Goal: Task Accomplishment & Management: Complete application form

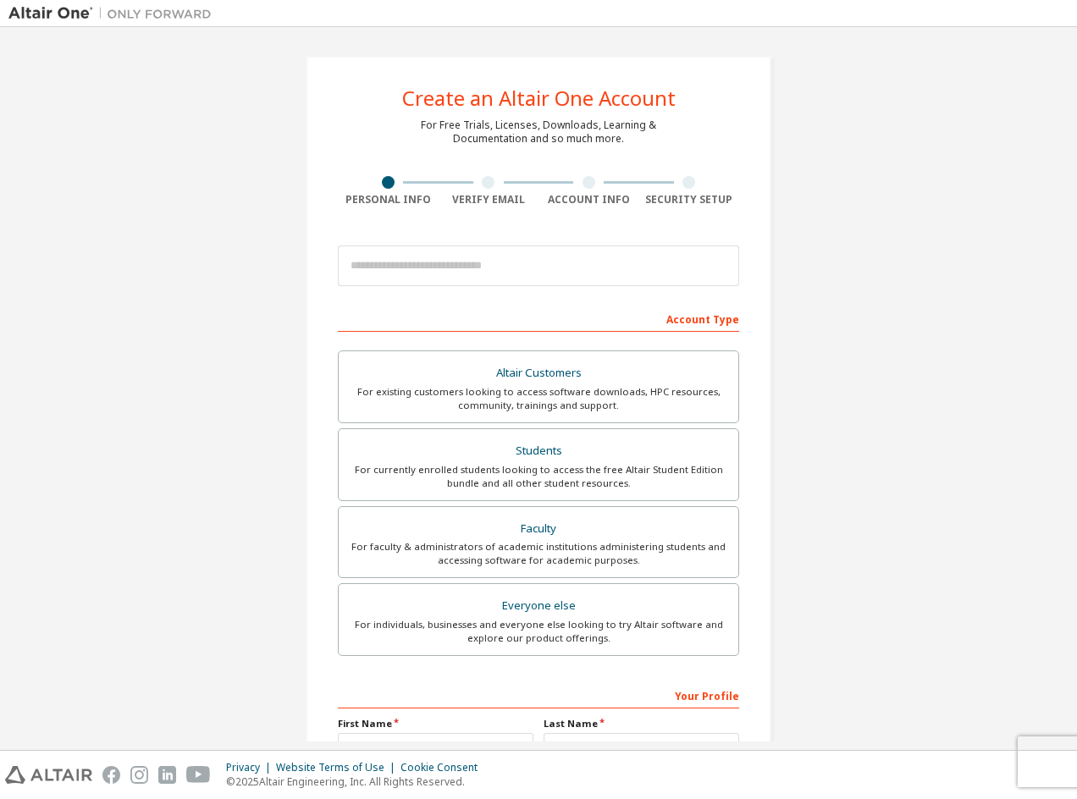
click at [589, 313] on div "Account Type" at bounding box center [538, 318] width 401 height 27
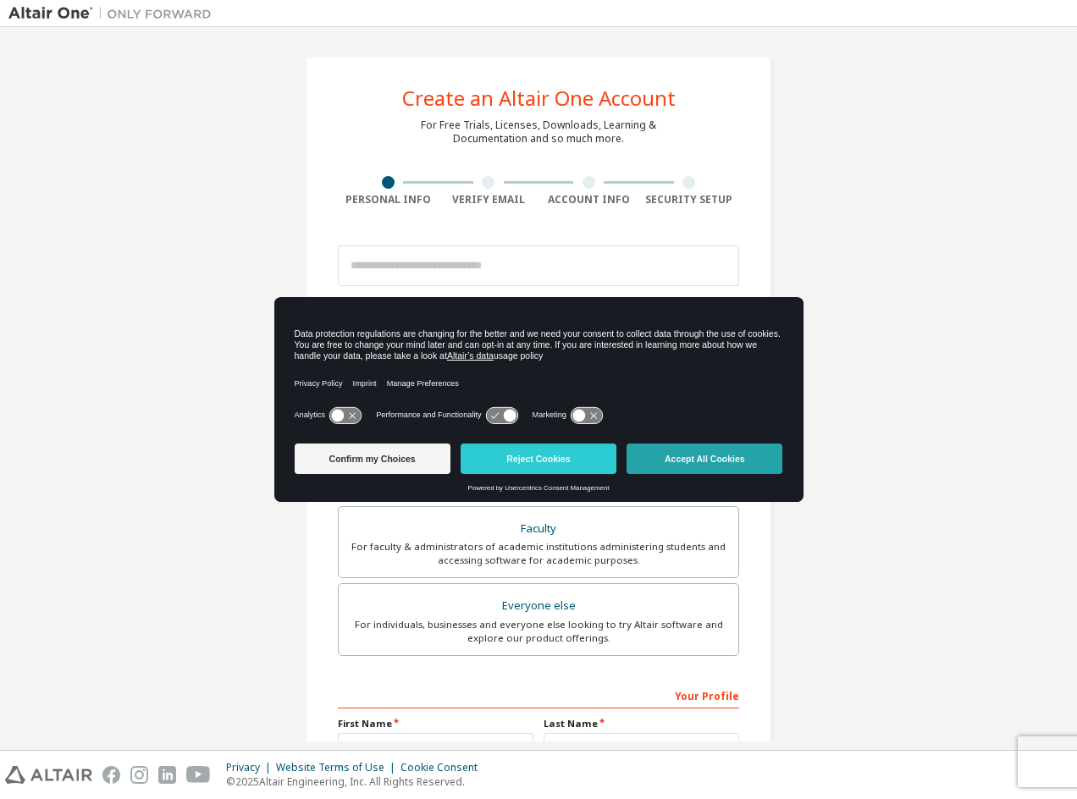
click at [724, 465] on button "Accept All Cookies" at bounding box center [705, 459] width 156 height 30
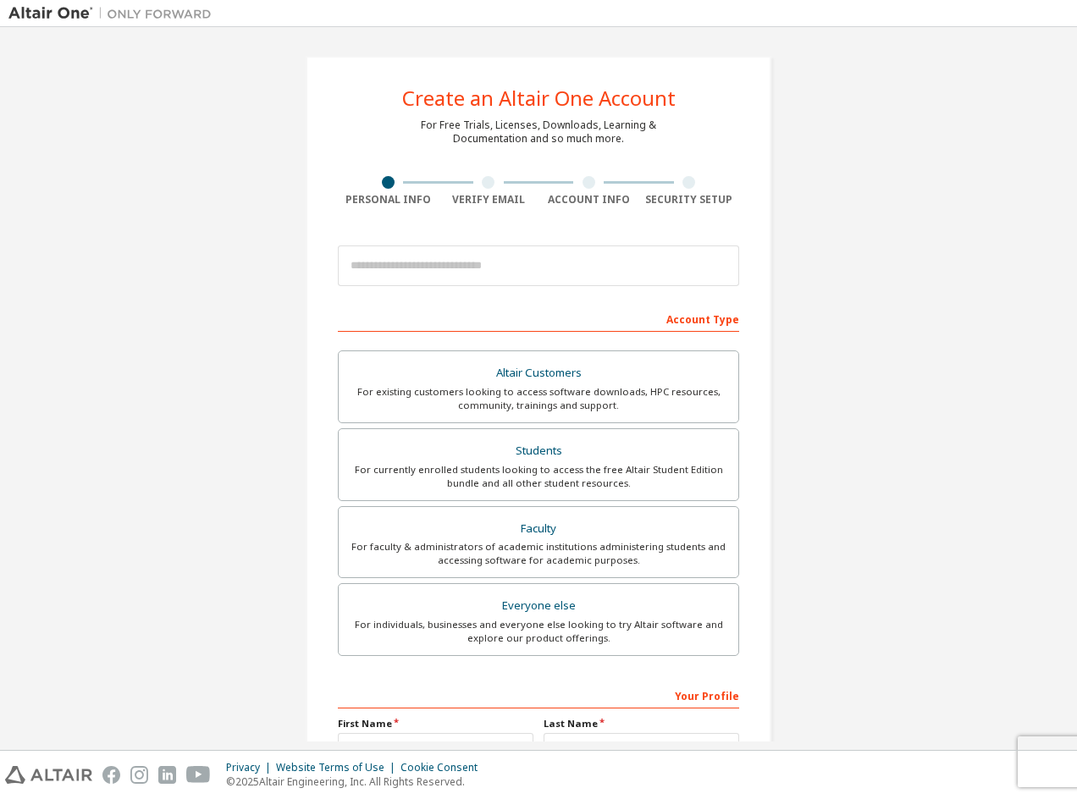
click at [628, 317] on div "Account Type" at bounding box center [538, 318] width 401 height 27
click at [588, 307] on div "Account Type" at bounding box center [538, 318] width 401 height 27
click at [606, 446] on div "Students" at bounding box center [538, 452] width 379 height 24
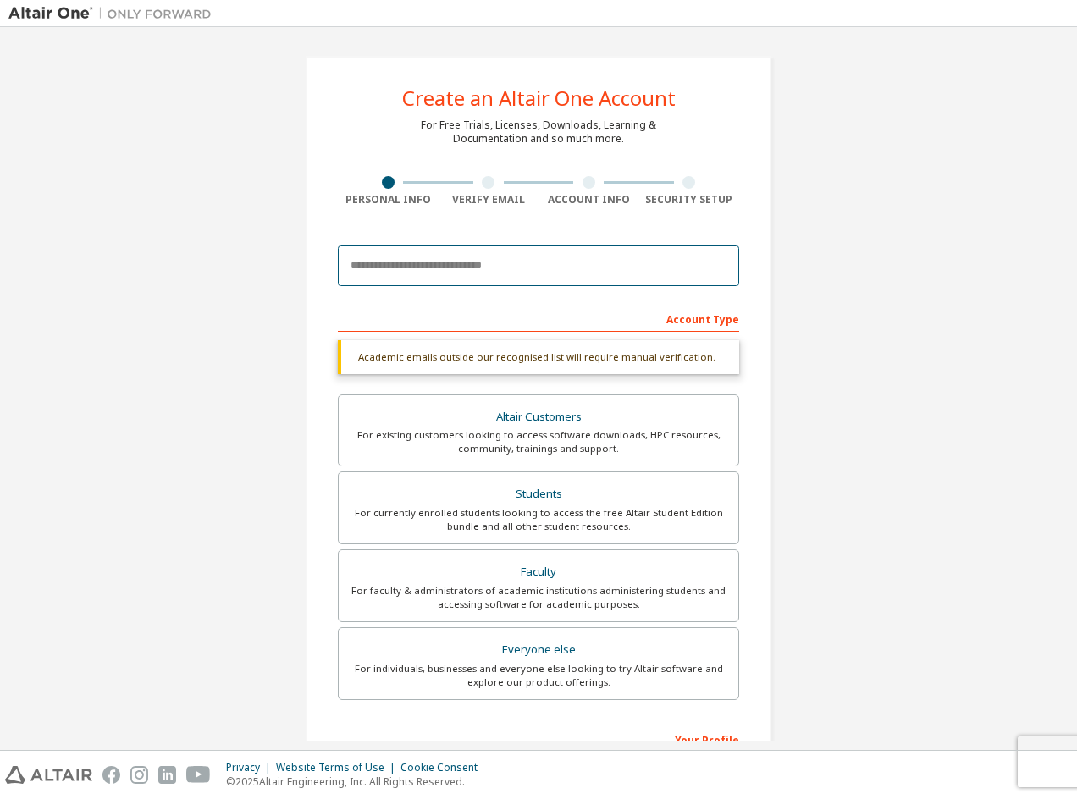
click at [386, 271] on input "email" at bounding box center [538, 266] width 401 height 41
type input "**********"
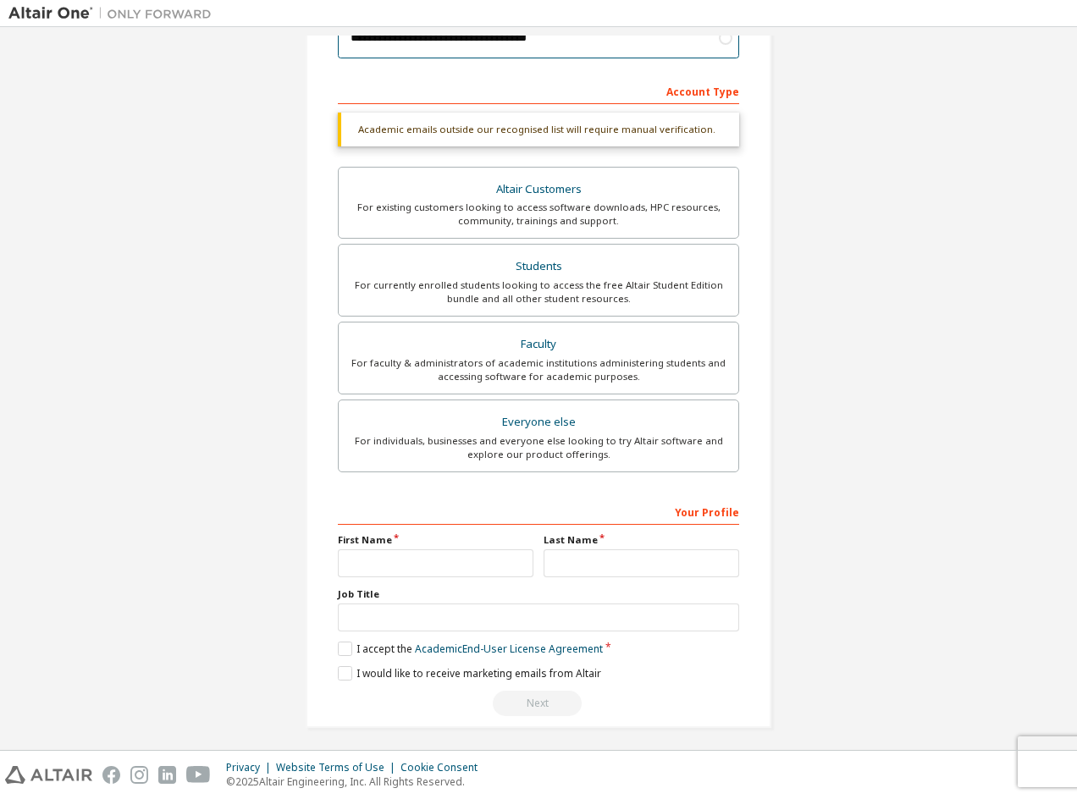
scroll to position [230, 0]
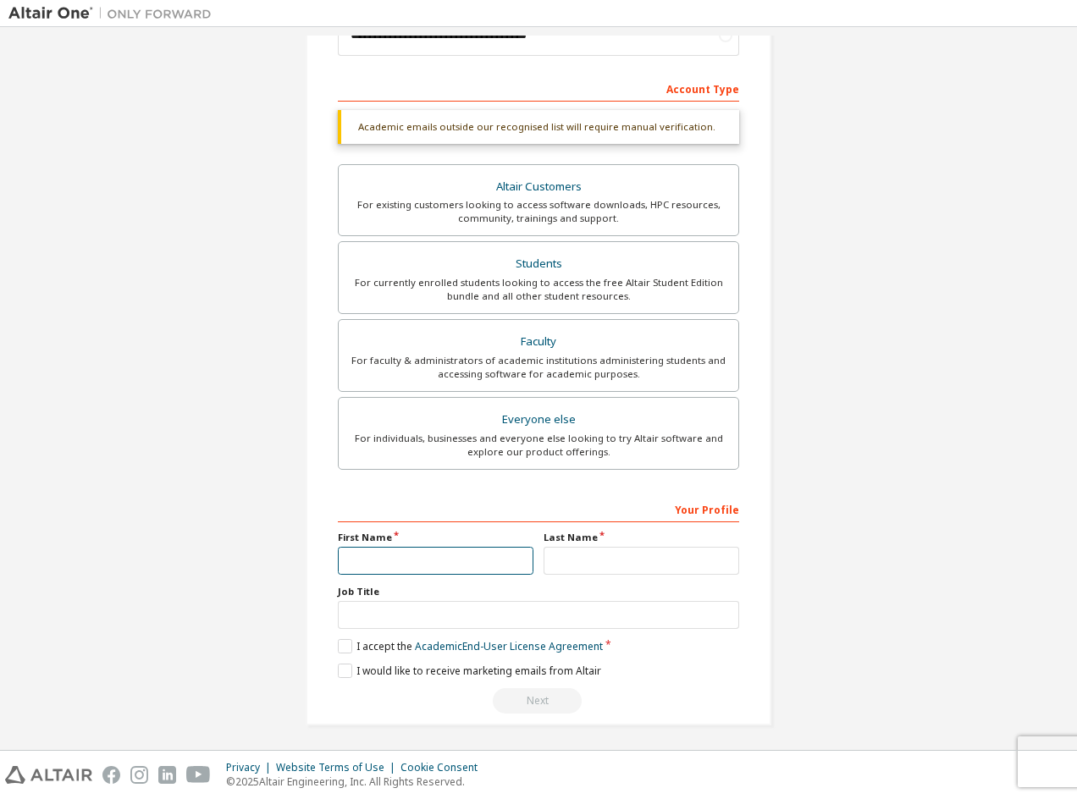
click at [413, 553] on input "text" at bounding box center [436, 561] width 196 height 28
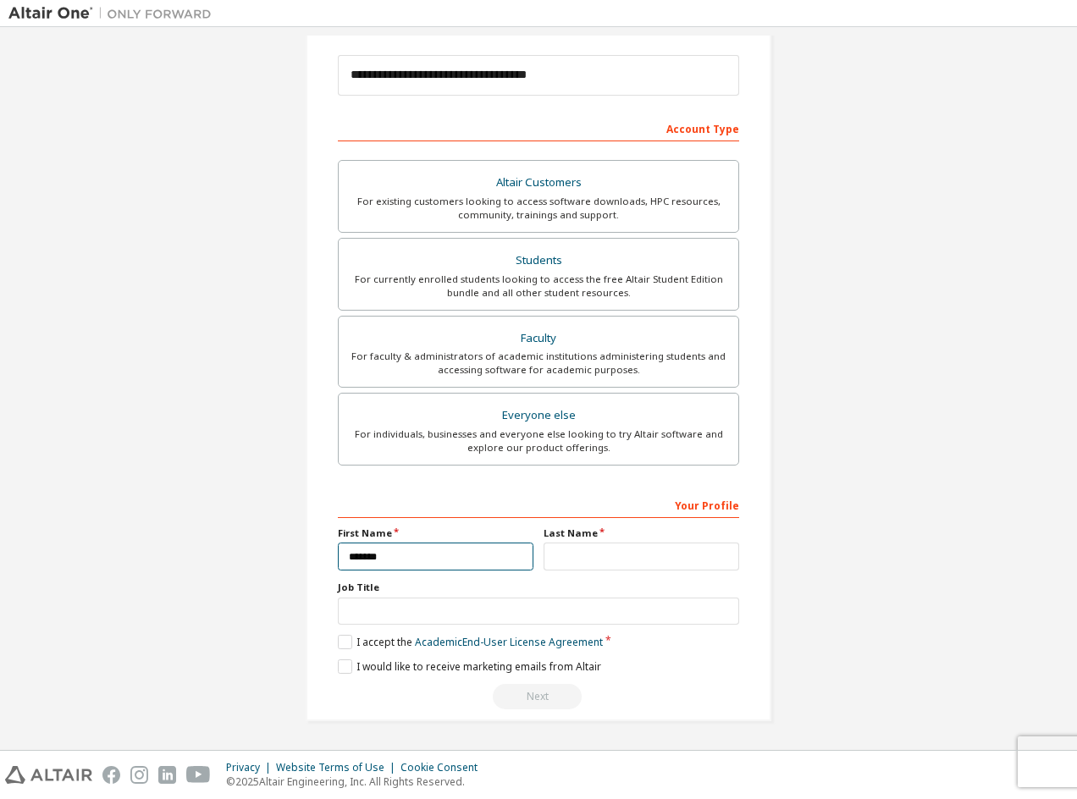
type input "*******"
click at [622, 555] on input "text" at bounding box center [642, 557] width 196 height 28
type input "*********"
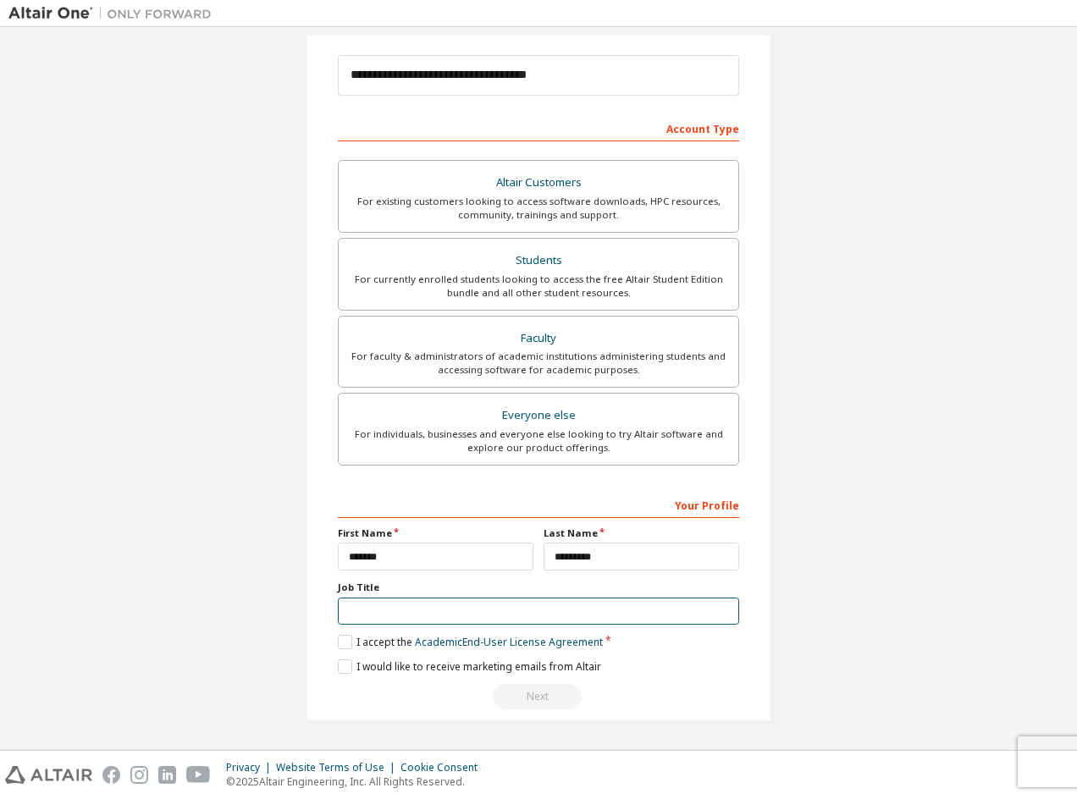
click at [513, 606] on input "text" at bounding box center [538, 612] width 401 height 28
type input "*******"
click at [345, 642] on label "I accept the Academic End-User License Agreement" at bounding box center [470, 642] width 265 height 14
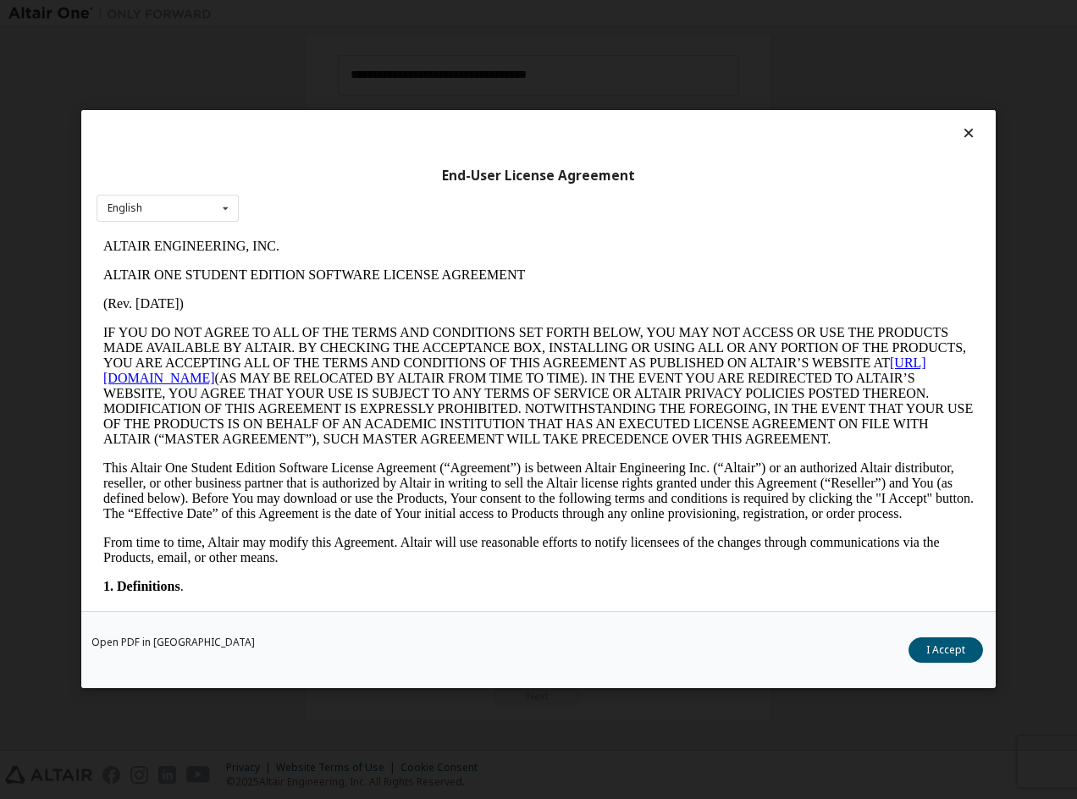
scroll to position [0, 0]
click at [959, 654] on button "I Accept" at bounding box center [946, 651] width 75 height 25
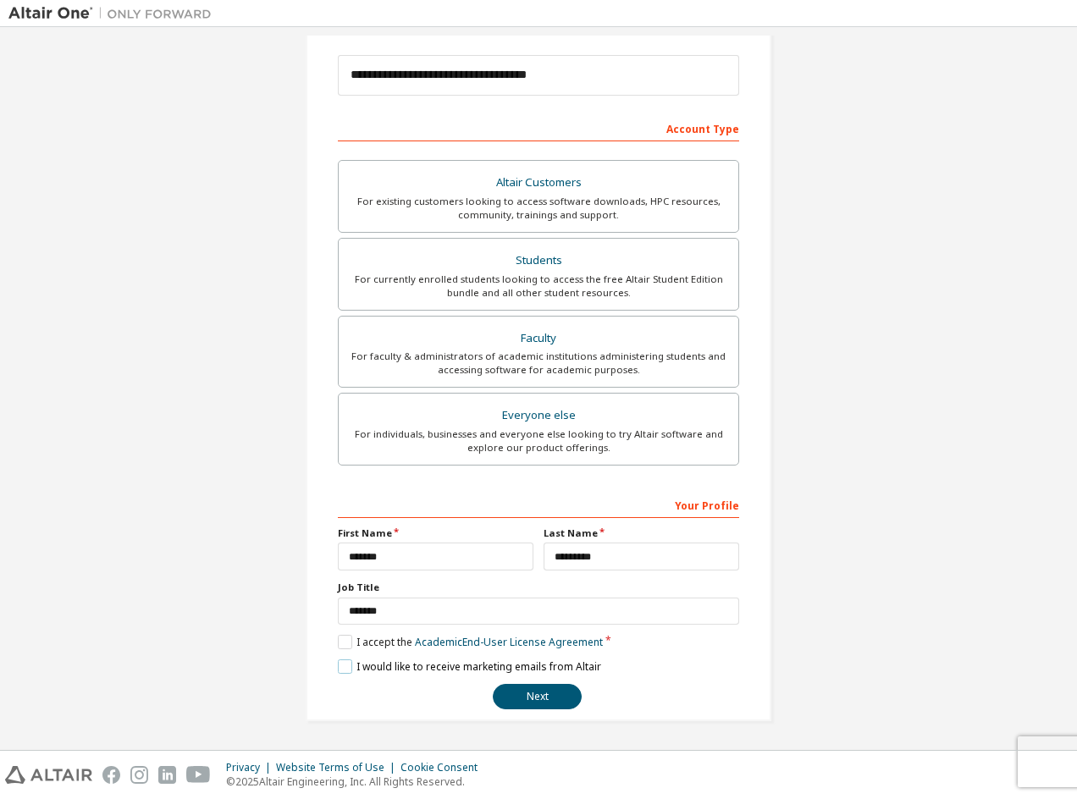
click at [347, 665] on label "I would like to receive marketing emails from Altair" at bounding box center [469, 667] width 263 height 14
click at [549, 700] on button "Next" at bounding box center [537, 696] width 89 height 25
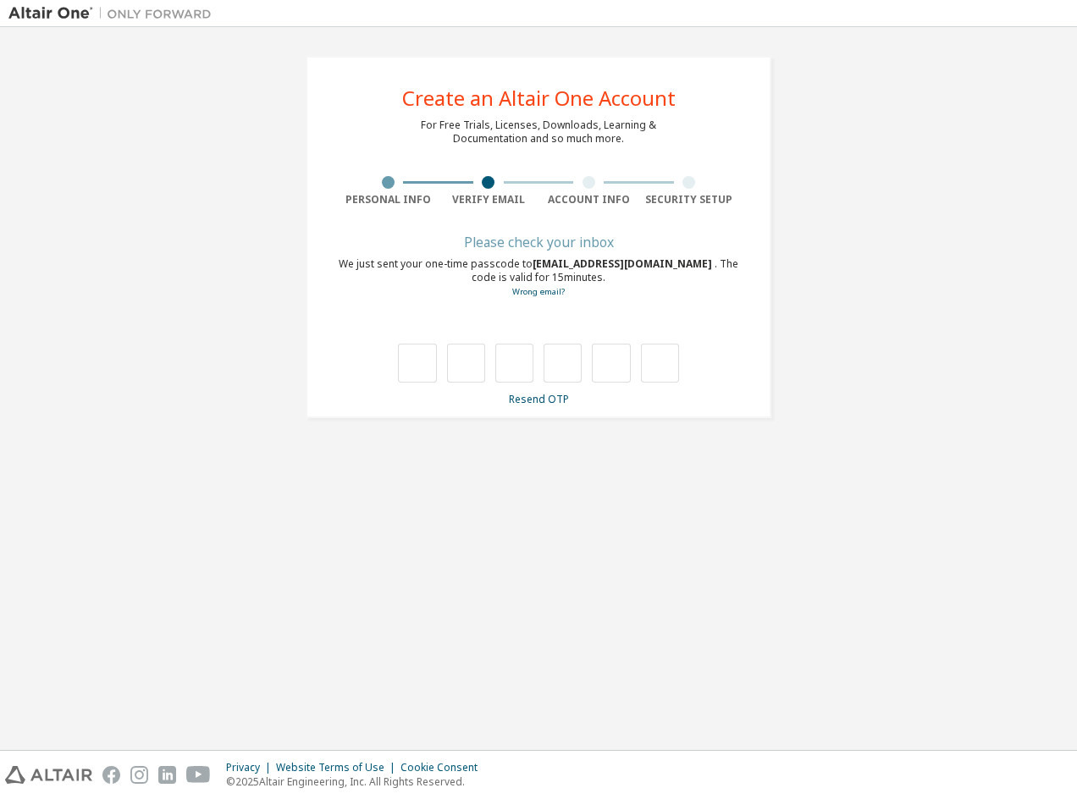
type input "*"
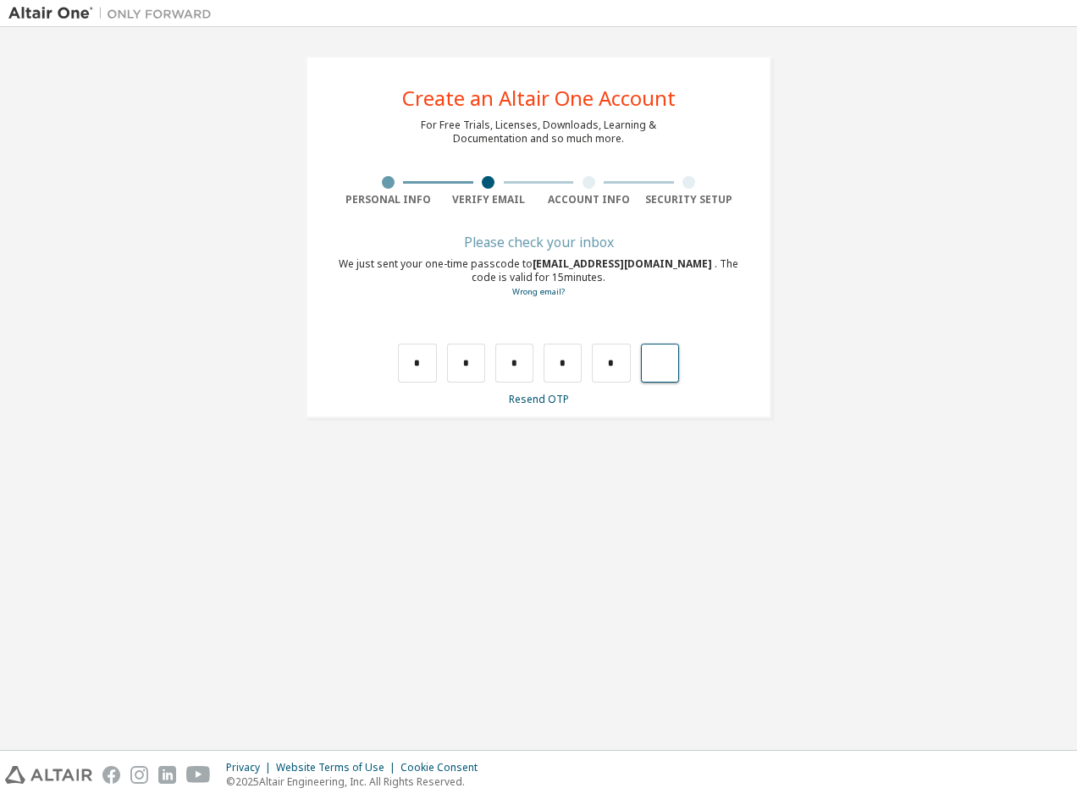
type input "*"
